Goal: Transaction & Acquisition: Book appointment/travel/reservation

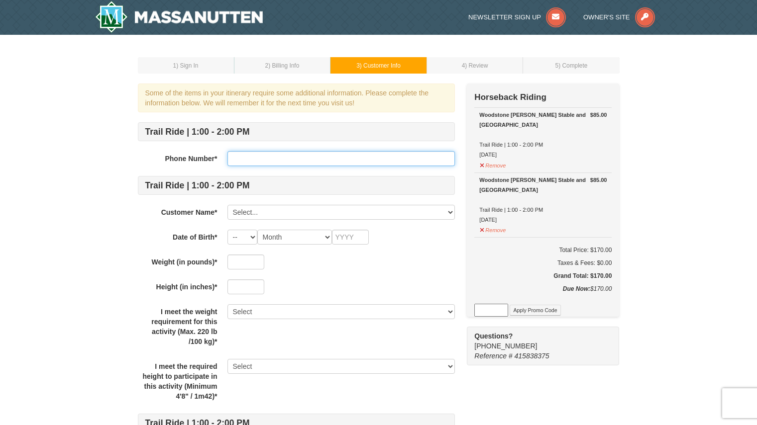
click at [310, 154] on input "text" at bounding box center [340, 158] width 227 height 15
type input "6122478841"
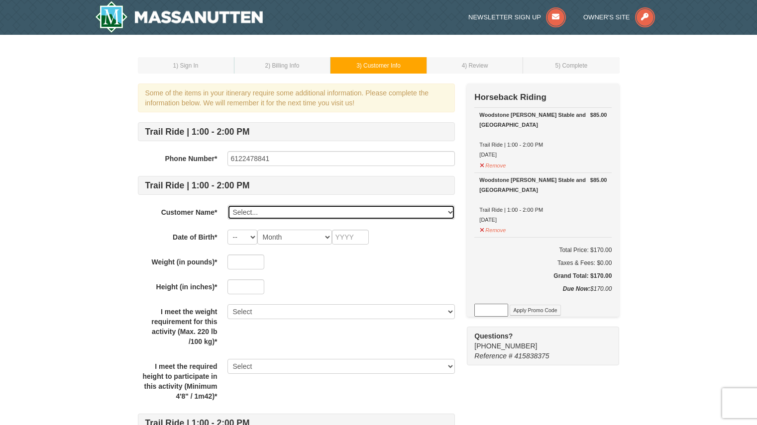
select select "28221646"
click at [253, 237] on select "-- 01 02 03 04 05 06 07 08 09 10 11 12 13 14 15 16 17 18 19 20 21 22 23 24 25 2…" at bounding box center [242, 237] width 30 height 15
select select "18"
click at [227, 230] on select "-- 01 02 03 04 05 06 07 08 09 10 11 12 13 14 15 16 17 18 19 20 21 22 23 24 25 2…" at bounding box center [242, 237] width 30 height 15
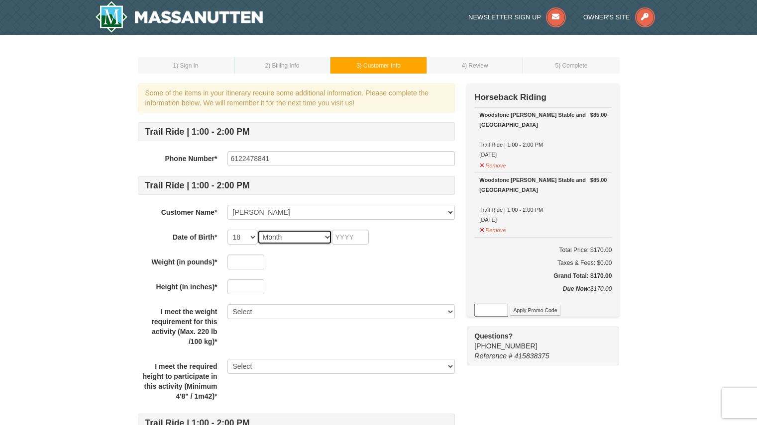
click at [326, 236] on select "Month January February March April May June July August September October Novem…" at bounding box center [294, 237] width 75 height 15
select select "11"
click at [257, 230] on select "Month January February March April May June July August September October Novem…" at bounding box center [294, 237] width 75 height 15
click at [358, 236] on input "text" at bounding box center [350, 237] width 37 height 15
type input "1964"
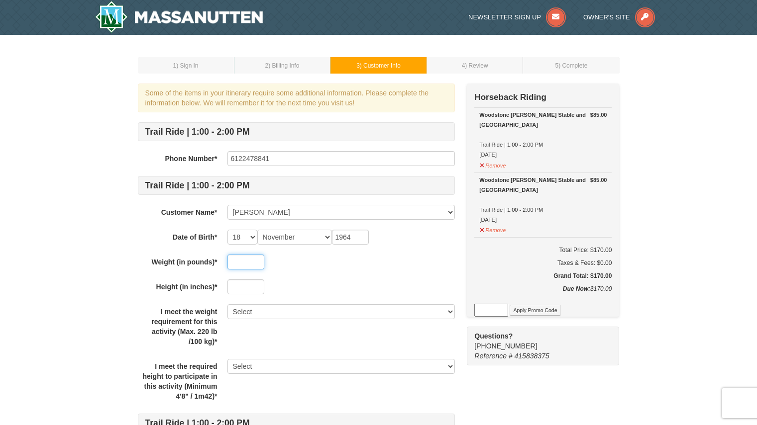
click at [251, 258] on input "text" at bounding box center [245, 262] width 37 height 15
type input "210"
click at [255, 289] on input "text" at bounding box center [245, 287] width 37 height 15
click at [255, 289] on input "70" at bounding box center [245, 287] width 37 height 15
type input "70"
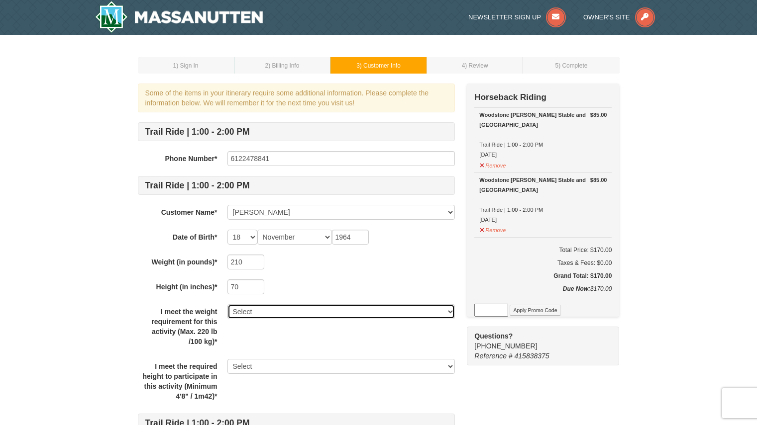
click at [452, 309] on select "Select Yes" at bounding box center [340, 311] width 227 height 15
select select "Yes"
click at [227, 304] on select "Select Yes" at bounding box center [340, 311] width 227 height 15
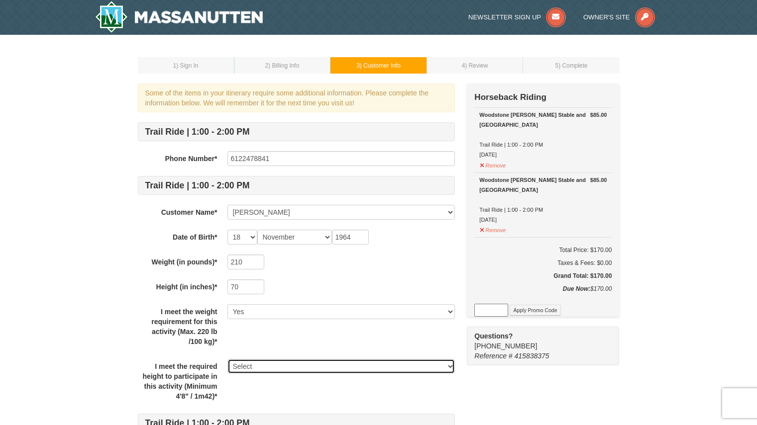
click at [453, 366] on select "Select Yes" at bounding box center [340, 366] width 227 height 15
select select "Yes"
click at [227, 359] on select "Select Yes" at bounding box center [340, 366] width 227 height 15
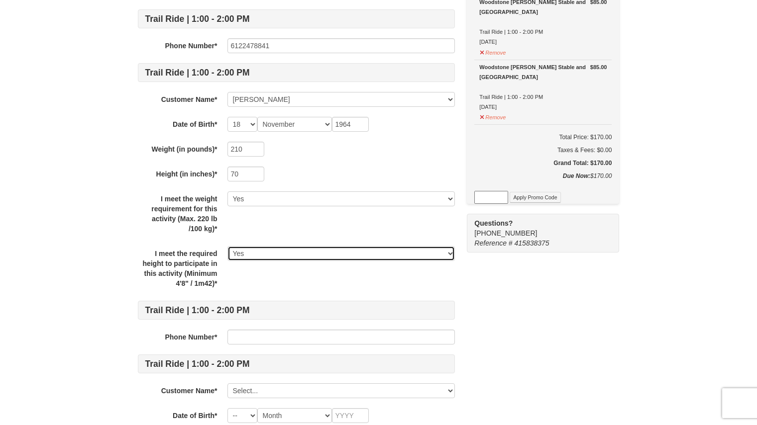
scroll to position [114, 0]
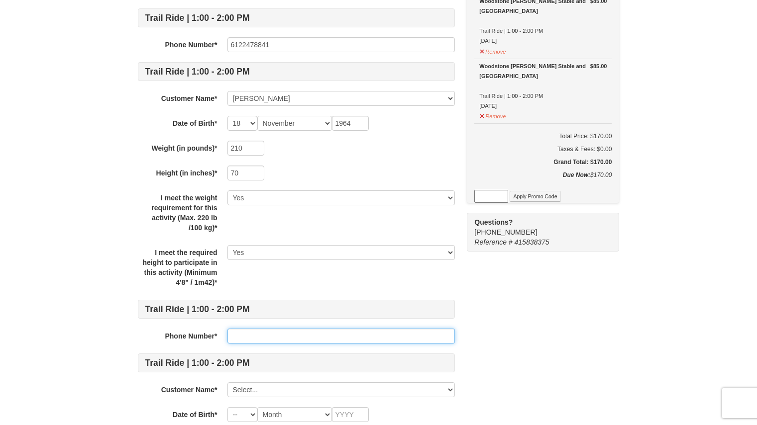
click at [275, 334] on input "text" at bounding box center [340, 336] width 227 height 15
type input "6122478841"
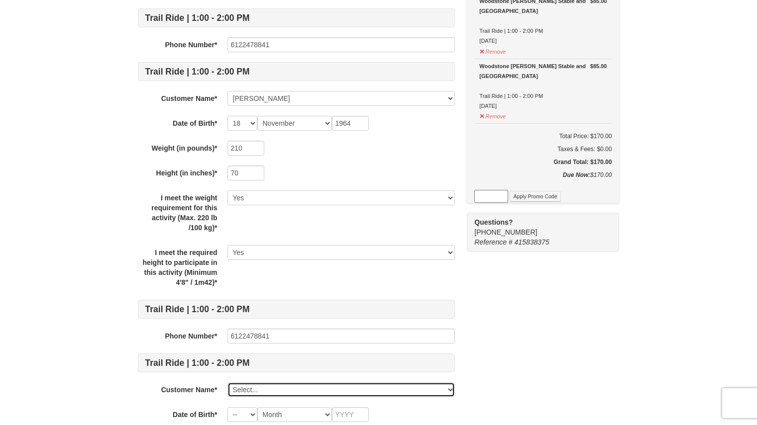
click at [452, 388] on select "Select... Terrance Fields Add New..." at bounding box center [340, 389] width 227 height 15
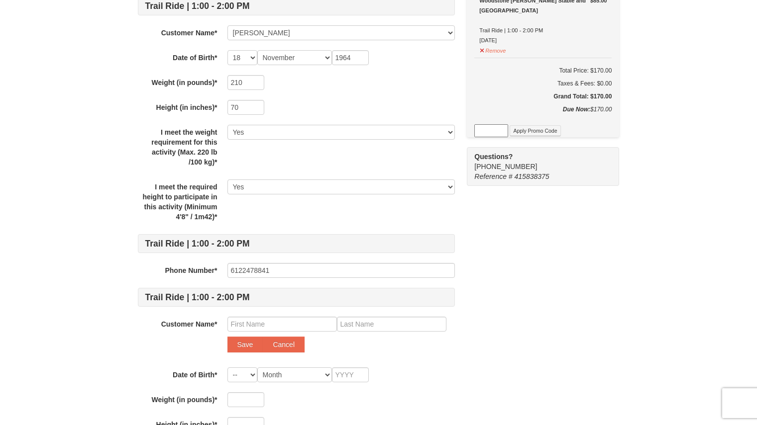
scroll to position [179, 0]
click at [232, 324] on input "text" at bounding box center [281, 324] width 109 height 15
type input "Vonda"
type input "Fields"
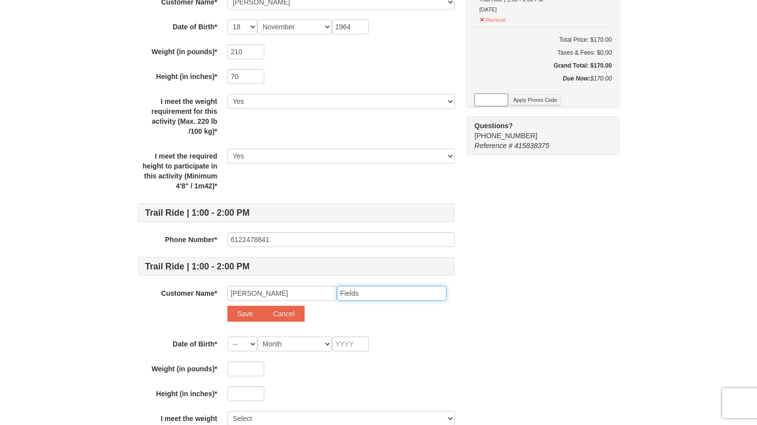
scroll to position [237, 0]
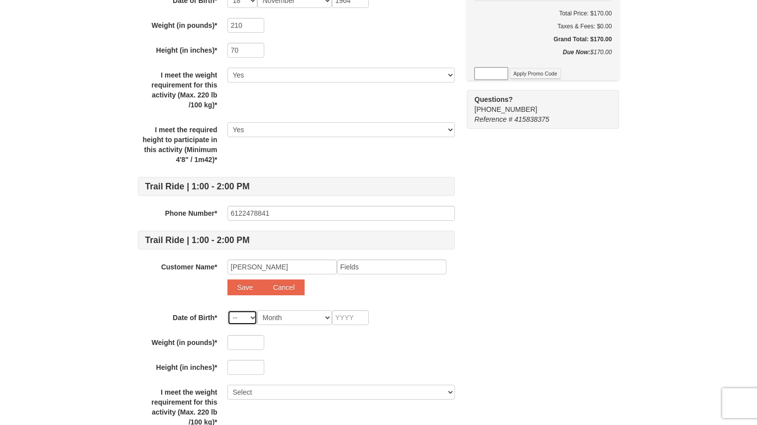
click at [250, 316] on select "-- 01 02 03 04 05 06 07 08 09 10 11 12 13 14 15 16 17 18 19 20 21 22 23 24 25 2…" at bounding box center [242, 317] width 30 height 15
select select "12"
click at [227, 310] on select "-- 01 02 03 04 05 06 07 08 09 10 11 12 13 14 15 16 17 18 19 20 21 22 23 24 25 2…" at bounding box center [242, 317] width 30 height 15
click at [327, 318] on select "Month January February March April May June July August September October Novem…" at bounding box center [294, 317] width 75 height 15
select select "03"
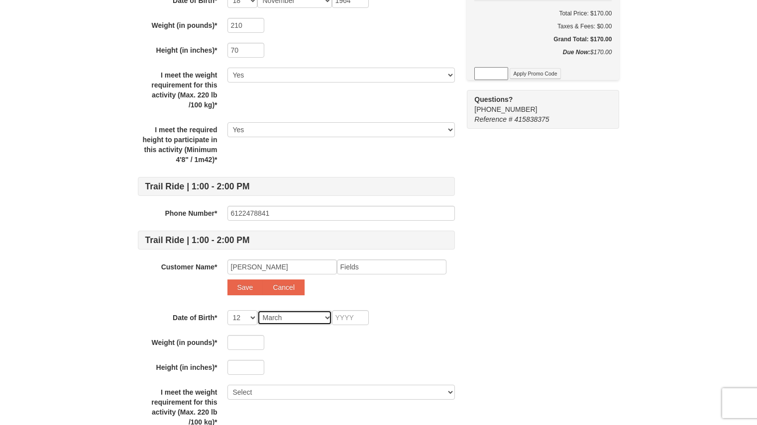
click at [257, 310] on select "Month January February March April May June July August September October Novem…" at bounding box center [294, 317] width 75 height 15
click at [357, 320] on input "text" at bounding box center [350, 317] width 37 height 15
type input "1966"
click at [252, 342] on input "text" at bounding box center [245, 342] width 37 height 15
type input "130"
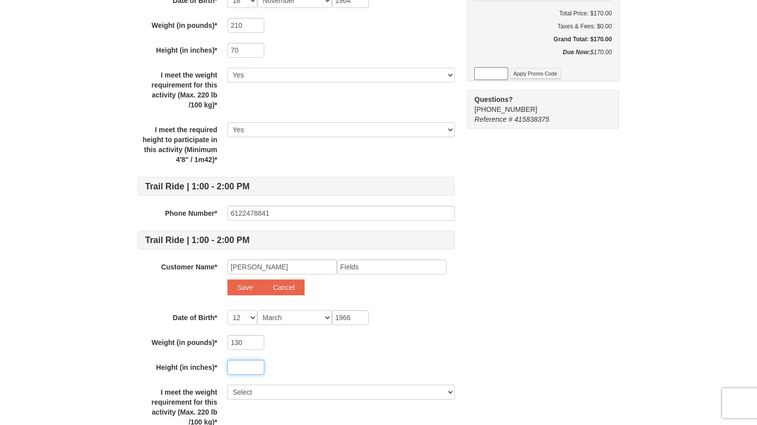
click at [248, 365] on input "text" at bounding box center [245, 367] width 37 height 15
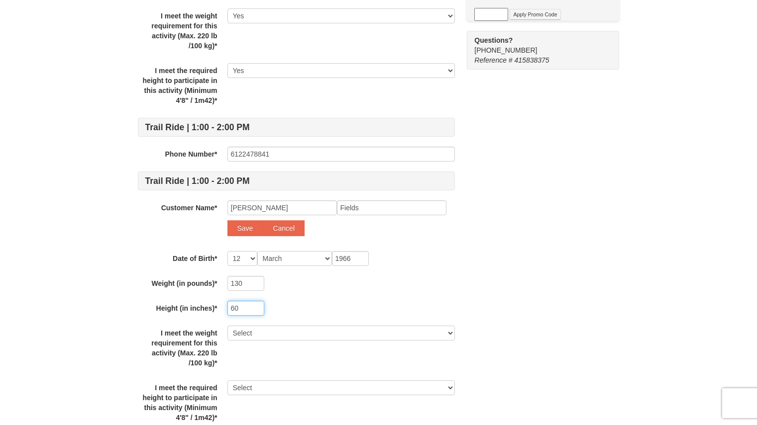
scroll to position [299, 0]
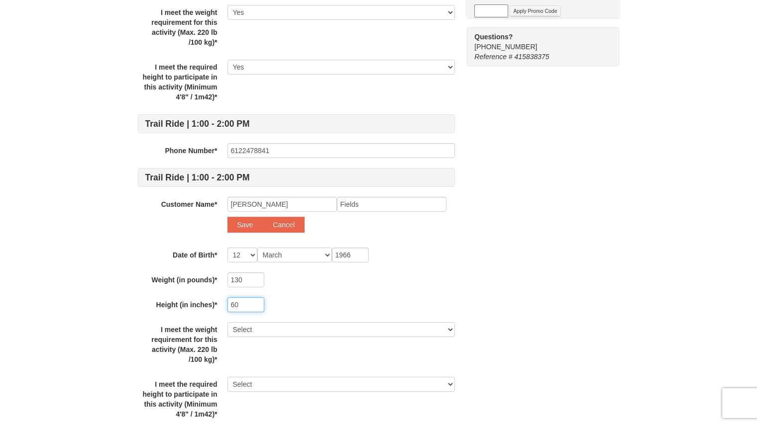
type input "60"
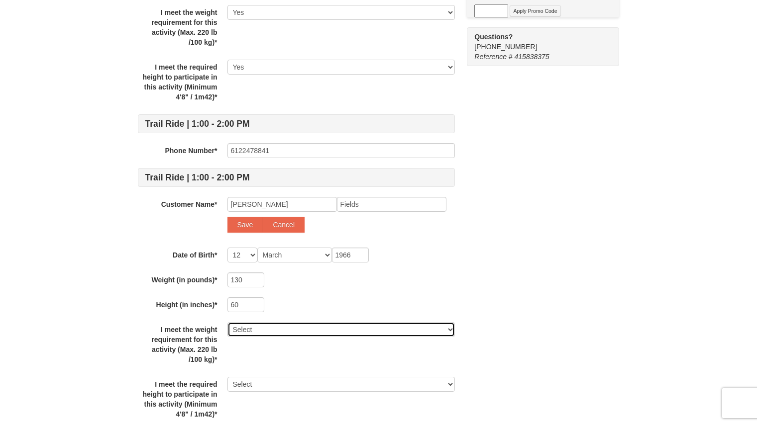
click at [453, 328] on select "Select Yes" at bounding box center [340, 329] width 227 height 15
select select "Yes"
click at [227, 322] on select "Select Yes" at bounding box center [340, 329] width 227 height 15
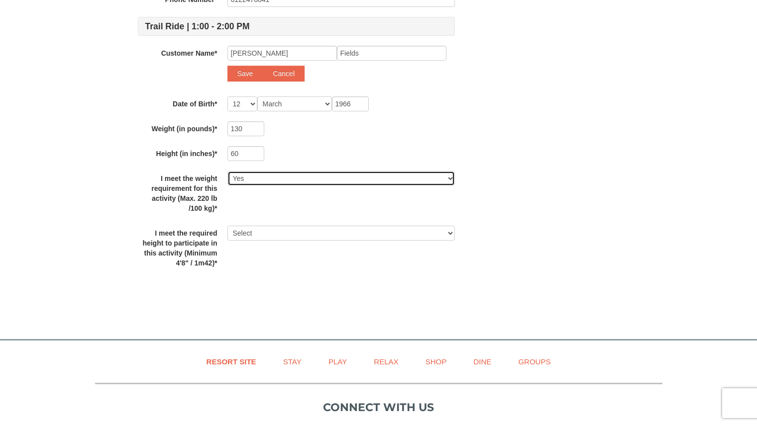
scroll to position [451, 0]
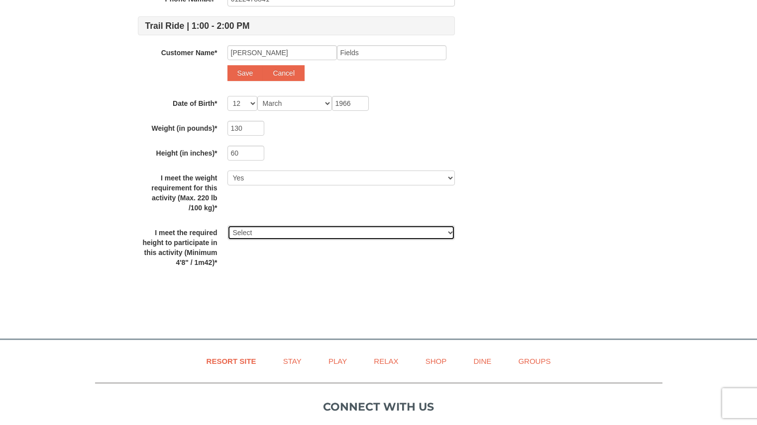
click at [450, 231] on select "Select Yes" at bounding box center [340, 232] width 227 height 15
select select "Yes"
click at [227, 225] on select "Select Yes" at bounding box center [340, 232] width 227 height 15
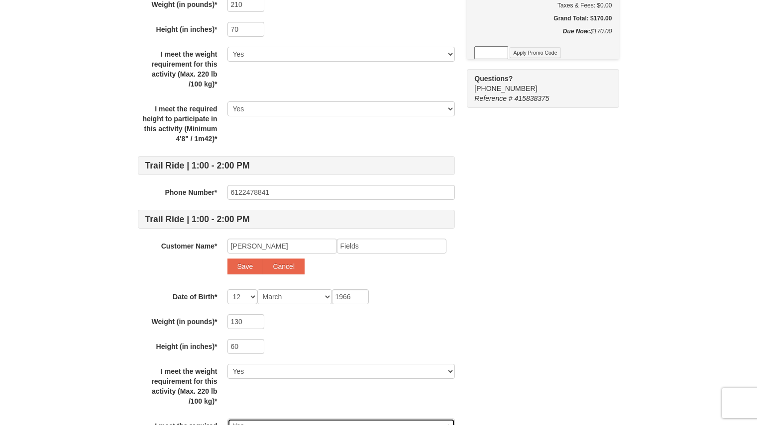
scroll to position [303, 0]
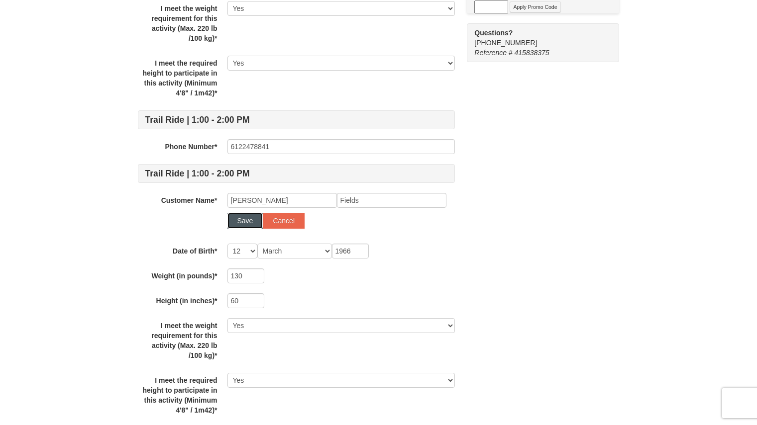
click at [249, 222] on button "Save" at bounding box center [245, 221] width 36 height 16
select select
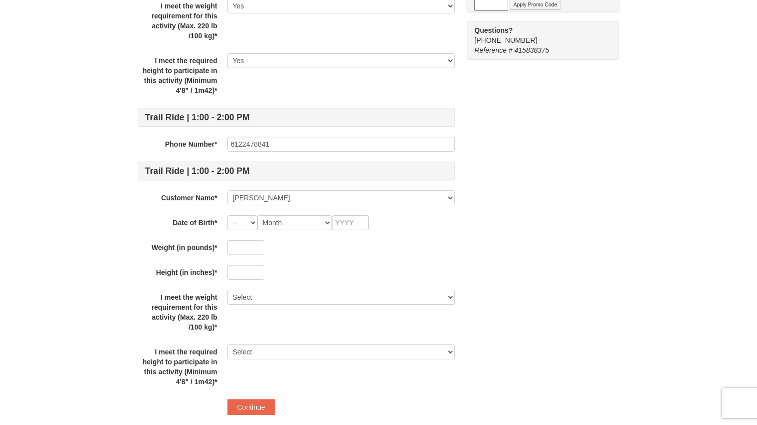
scroll to position [306, 0]
click at [255, 218] on select "-- 01 02 03 04 05 06 07 08 09 10 11 12 13 14 15 16 17 18 19 20 21 22 23 24 25 2…" at bounding box center [242, 222] width 30 height 15
select select "12"
click at [227, 215] on select "-- 01 02 03 04 05 06 07 08 09 10 11 12 13 14 15 16 17 18 19 20 21 22 23 24 25 2…" at bounding box center [242, 222] width 30 height 15
click at [326, 220] on select "Month January February March April May June July August September October Novem…" at bounding box center [294, 222] width 75 height 15
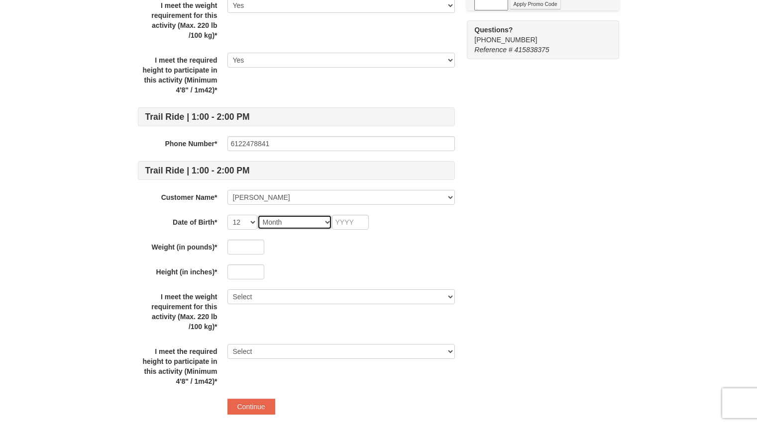
select select "03"
click at [257, 215] on select "Month January February March April May June July August September October Novem…" at bounding box center [294, 222] width 75 height 15
click at [352, 219] on input "text" at bounding box center [350, 222] width 37 height 15
type input "1966"
click at [239, 248] on input "text" at bounding box center [245, 247] width 37 height 15
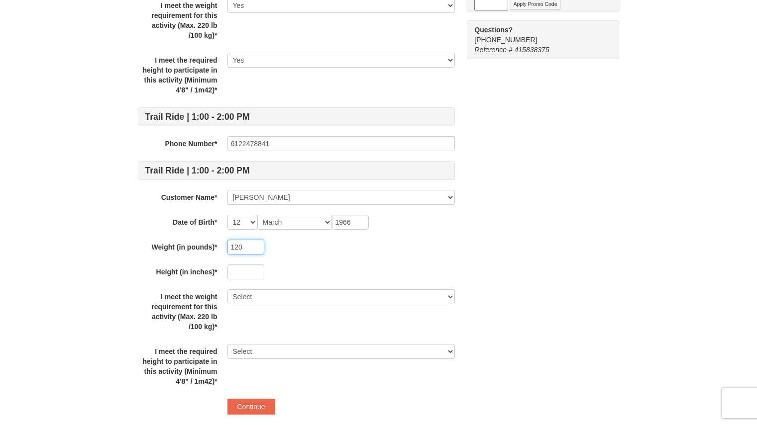
type input "120"
click at [244, 273] on input "text" at bounding box center [245, 272] width 37 height 15
type input "60"
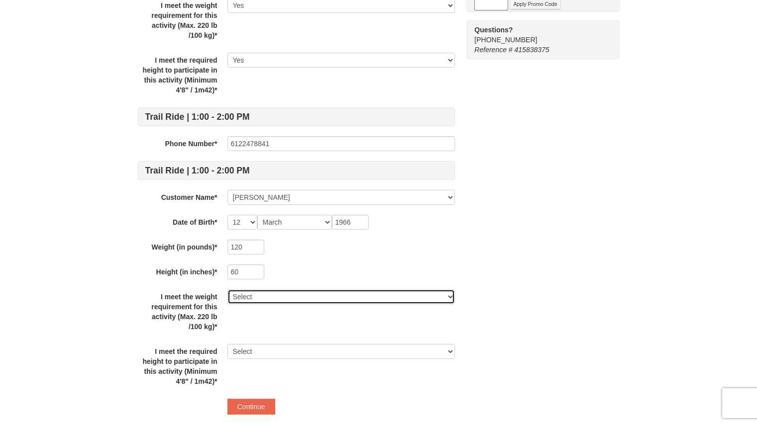
click at [450, 297] on select "Select Yes" at bounding box center [340, 296] width 227 height 15
select select "Yes"
click at [227, 289] on select "Select Yes" at bounding box center [340, 296] width 227 height 15
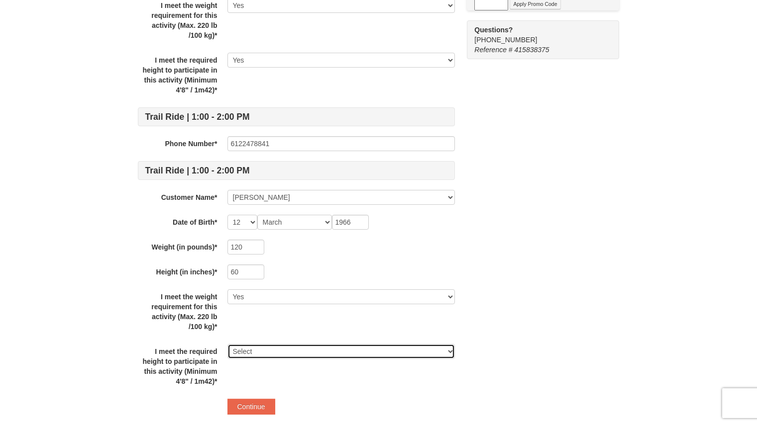
click at [449, 354] on select "Select Yes" at bounding box center [340, 351] width 227 height 15
select select "Yes"
click at [227, 344] on select "Select Yes" at bounding box center [340, 351] width 227 height 15
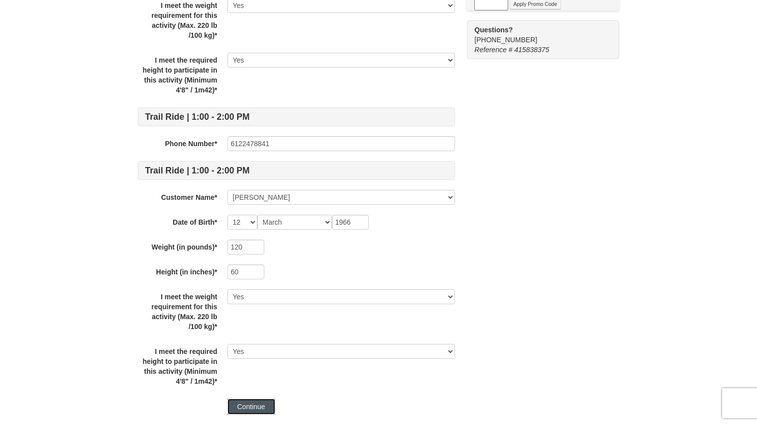
click at [259, 407] on button "Continue" at bounding box center [251, 407] width 48 height 16
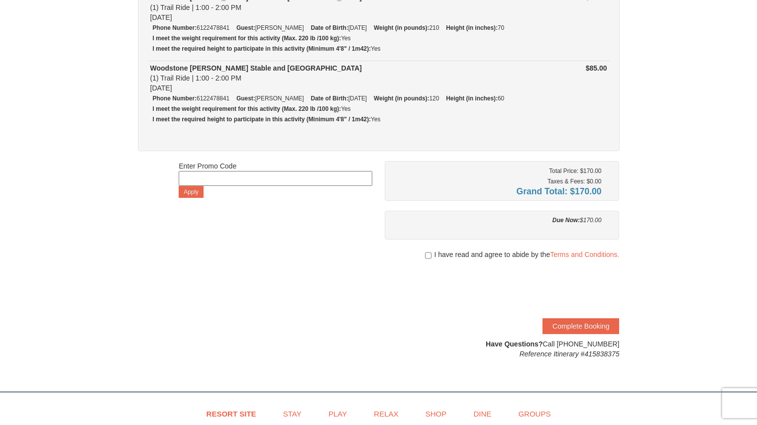
scroll to position [124, 0]
click at [428, 254] on input "checkbox" at bounding box center [428, 255] width 6 height 8
checkbox input "true"
click at [598, 325] on button "Complete Booking" at bounding box center [580, 325] width 77 height 16
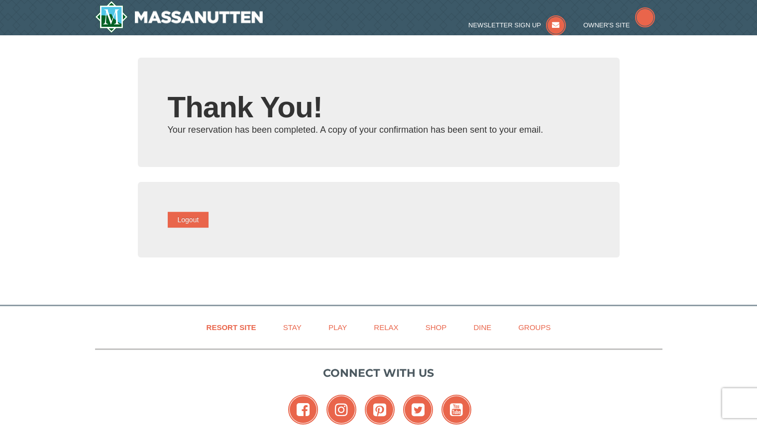
type input "[PERSON_NAME][EMAIL_ADDRESS][PERSON_NAME][DOMAIN_NAME]"
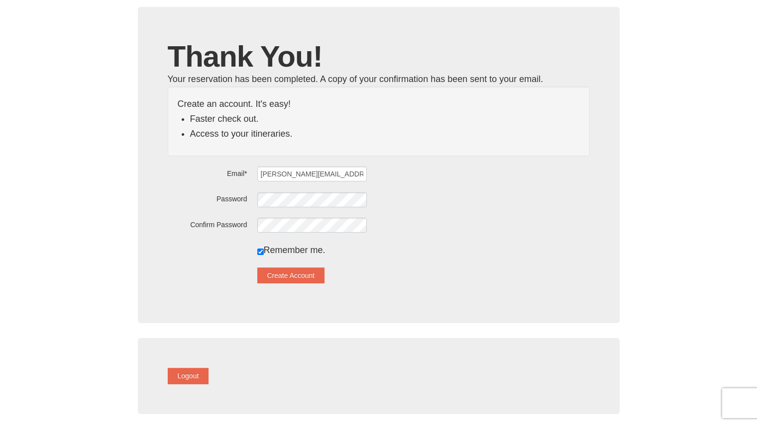
scroll to position [49, 0]
click at [557, 12] on div "Thank You! Your reservation has been completed. A copy of your confirmation has…" at bounding box center [378, 166] width 481 height 316
click at [193, 382] on button "Logout" at bounding box center [188, 377] width 41 height 16
